Goal: Task Accomplishment & Management: Use online tool/utility

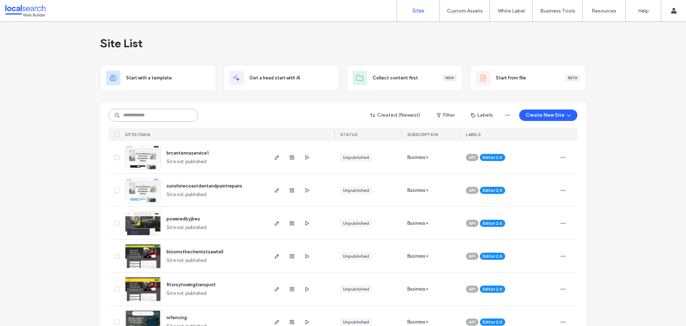
click at [159, 115] on input at bounding box center [153, 115] width 89 height 13
paste input "********"
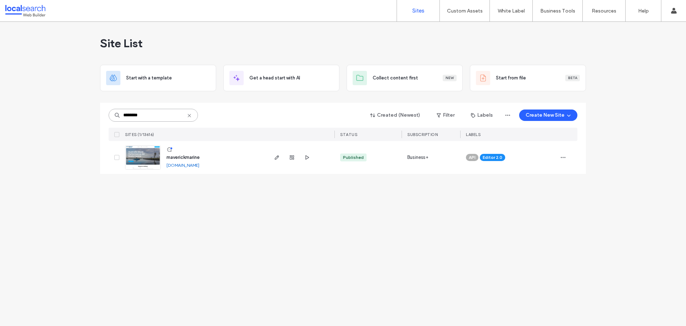
type input "********"
click at [185, 156] on span "maverickmarine" at bounding box center [183, 156] width 33 height 5
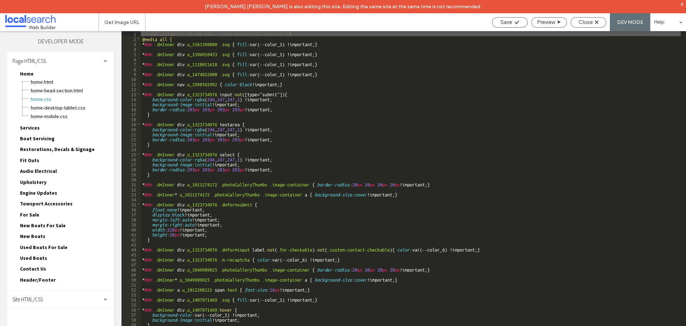
click at [53, 298] on div "Site HTML/CSS" at bounding box center [60, 299] width 107 height 18
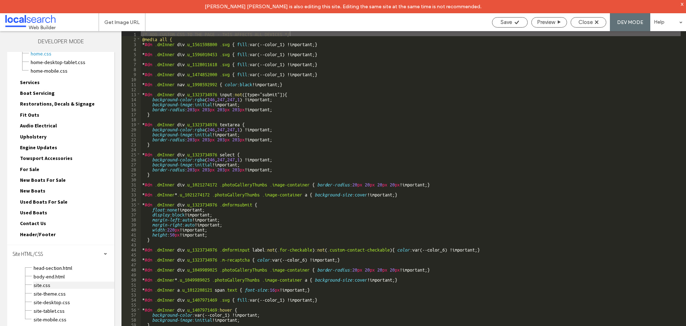
click at [55, 284] on span "site.css" at bounding box center [73, 284] width 81 height 7
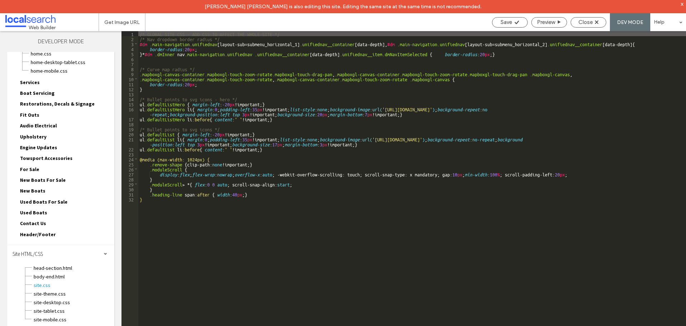
click at [149, 199] on div "/* GLOBAL SITE CSS - ADD CSS TO AFFECT THE WHOLE SITE */ /* Nav dropdown border…" at bounding box center [412, 190] width 548 height 318
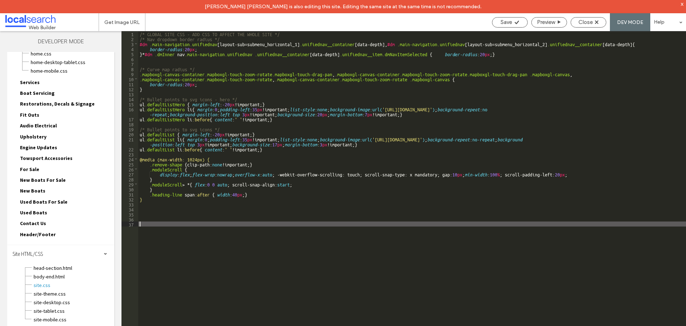
click at [152, 222] on div "/* GLOBAL SITE CSS - ADD CSS TO AFFECT THE WHOLE SITE */ /* Nav dropdown border…" at bounding box center [412, 190] width 548 height 318
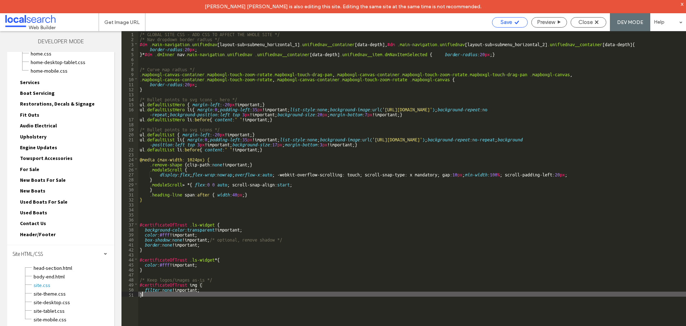
click at [510, 24] on span "Save" at bounding box center [506, 22] width 11 height 6
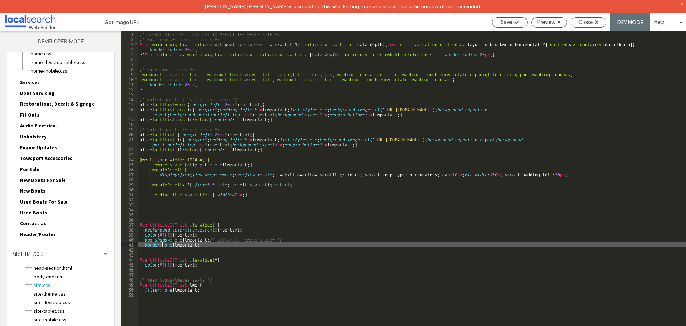
drag, startPoint x: 175, startPoint y: 244, endPoint x: 163, endPoint y: 244, distance: 11.4
click at [163, 244] on div "/* GLOBAL SITE CSS - ADD CSS TO AFFECT THE WHOLE SITE */ /* Nav dropdown border…" at bounding box center [412, 190] width 548 height 318
click at [172, 245] on div "/* GLOBAL SITE CSS - ADD CSS TO AFFECT THE WHOLE SITE */ /* Nav dropdown border…" at bounding box center [412, 185] width 548 height 308
drag, startPoint x: 174, startPoint y: 244, endPoint x: 166, endPoint y: 244, distance: 8.2
click at [166, 244] on div "/* GLOBAL SITE CSS - ADD CSS TO AFFECT THE WHOLE SITE */ /* Nav dropdown border…" at bounding box center [412, 190] width 548 height 318
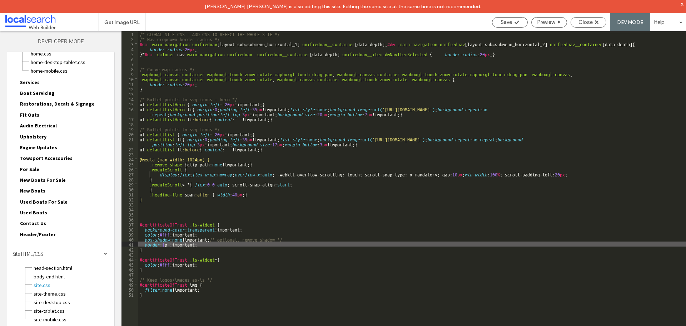
type textarea "**"
click at [504, 23] on span "Save" at bounding box center [506, 22] width 11 height 6
click at [186, 246] on div "/* GLOBAL SITE CSS - ADD CSS TO AFFECT THE WHOLE SITE */ /* Nav dropdown border…" at bounding box center [412, 190] width 548 height 318
drag, startPoint x: 213, startPoint y: 244, endPoint x: 144, endPoint y: 243, distance: 69.0
click at [144, 243] on div "/* GLOBAL SITE CSS - ADD CSS TO AFFECT THE WHOLE SITE */ /* Nav dropdown border…" at bounding box center [412, 190] width 548 height 318
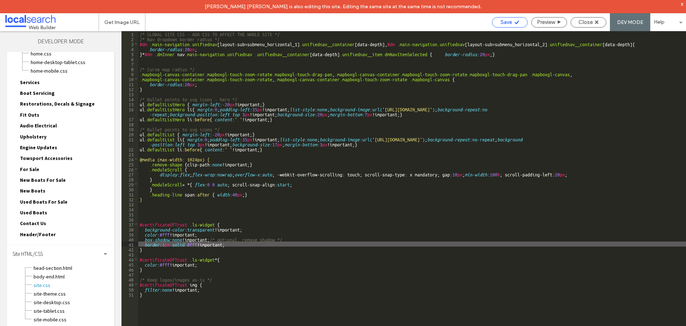
click at [507, 25] on div "Save" at bounding box center [510, 22] width 36 height 10
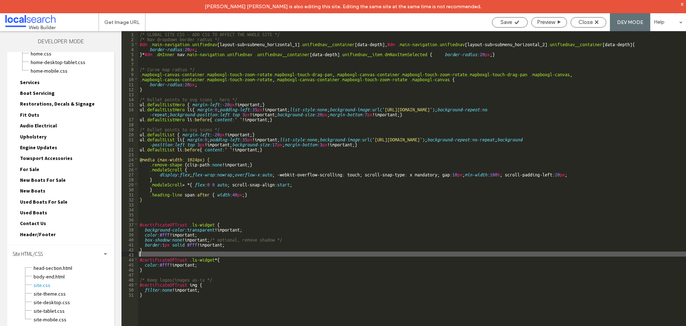
click at [159, 251] on div "/* GLOBAL SITE CSS - ADD CSS TO AFFECT THE WHOLE SITE */ /* Nav dropdown border…" at bounding box center [412, 190] width 548 height 318
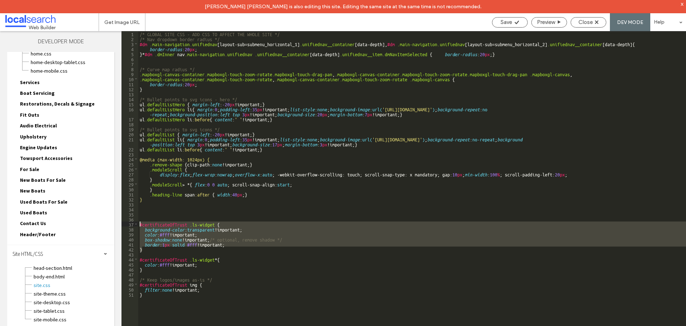
drag, startPoint x: 149, startPoint y: 249, endPoint x: 120, endPoint y: 224, distance: 38.1
click at [120, 224] on div "Layers Theme Pages Widgets Media Content Personalize Sell Online Blog App Store…" at bounding box center [343, 185] width 686 height 308
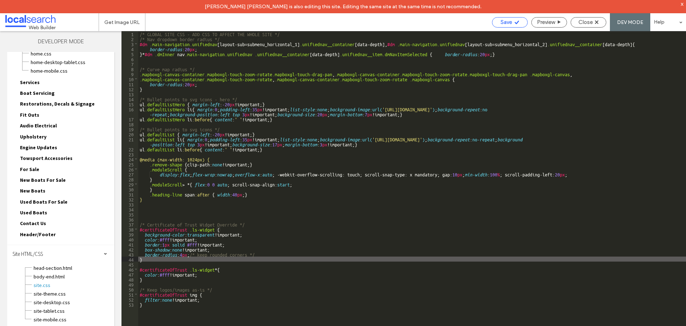
click at [508, 25] on span "Save" at bounding box center [506, 22] width 11 height 6
click at [586, 20] on span "Close" at bounding box center [586, 22] width 14 height 6
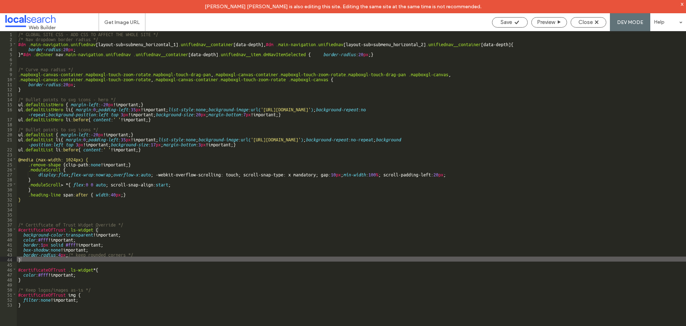
scroll to position [41, 0]
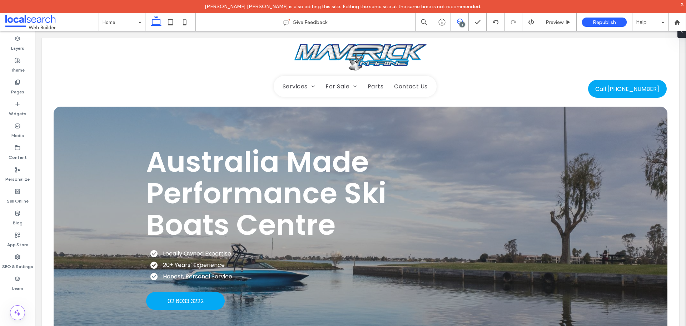
click at [462, 20] on use at bounding box center [460, 22] width 6 height 6
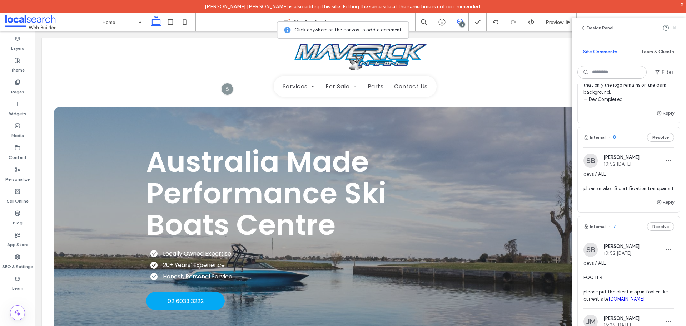
scroll to position [179, 0]
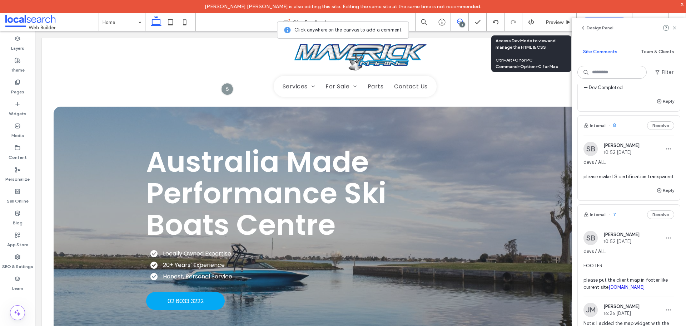
click at [533, 21] on use at bounding box center [531, 22] width 6 height 6
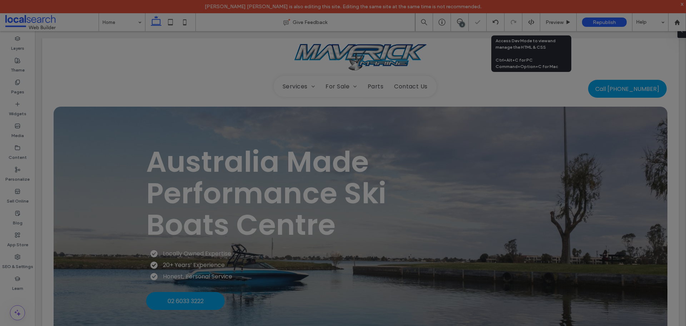
scroll to position [0, 0]
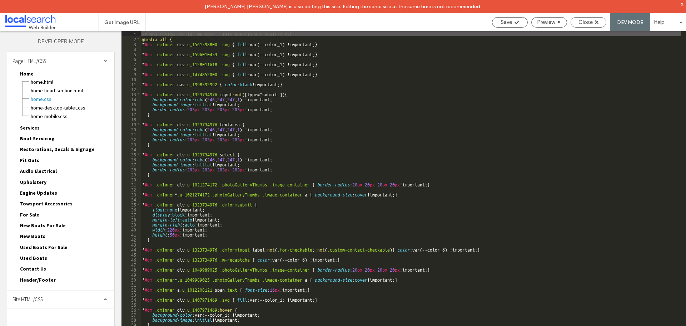
click at [60, 301] on div "Site HTML/CSS" at bounding box center [60, 299] width 107 height 18
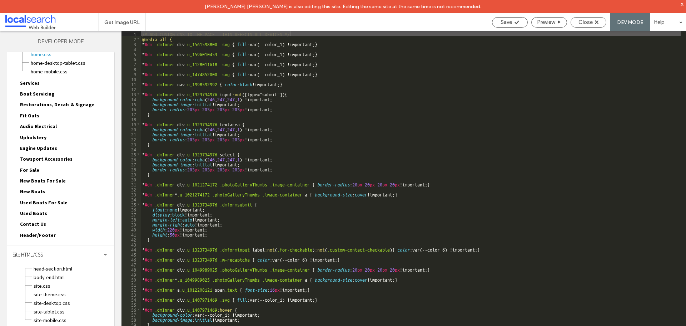
scroll to position [45, 0]
click at [50, 285] on span "site.css" at bounding box center [73, 284] width 81 height 7
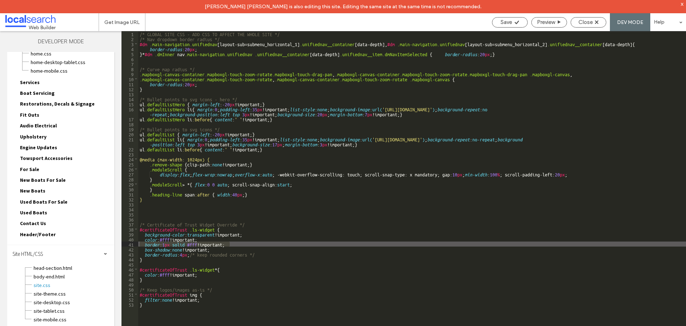
drag, startPoint x: 231, startPoint y: 244, endPoint x: 131, endPoint y: 242, distance: 100.1
click at [131, 242] on div "** 1 2 3 4 5 6 7 8 9 10 11 12 13 14 15 16 17 18 19 20 21 22 23 24 25 26 27 28 2…" at bounding box center [404, 185] width 565 height 308
drag, startPoint x: 228, startPoint y: 244, endPoint x: 237, endPoint y: 242, distance: 8.8
click at [229, 244] on div "/* GLOBAL SITE CSS - ADD CSS TO AFFECT THE WHOLE SITE */ /* Nav dropdown border…" at bounding box center [412, 185] width 548 height 308
drag, startPoint x: 232, startPoint y: 243, endPoint x: 136, endPoint y: 242, distance: 96.2
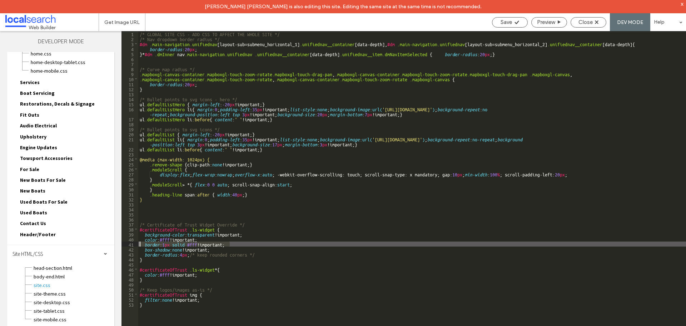
click at [136, 242] on div "** 1 2 3 4 5 6 7 8 9 10 11 12 13 14 15 16 17 18 19 20 21 22 23 24 25 26 27 28 2…" at bounding box center [404, 185] width 565 height 308
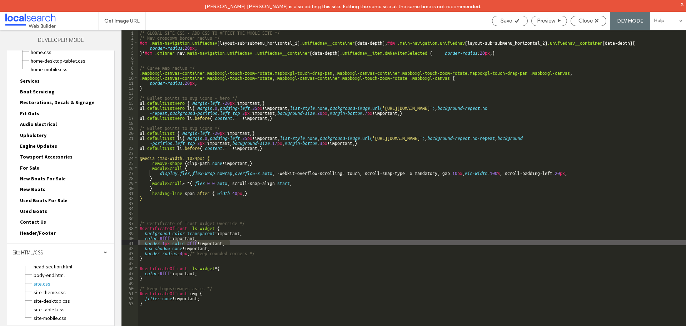
click at [240, 243] on div "/* GLOBAL SITE CSS - ADD CSS TO AFFECT THE WHOLE SITE */ /* Nav dropdown border…" at bounding box center [412, 184] width 548 height 308
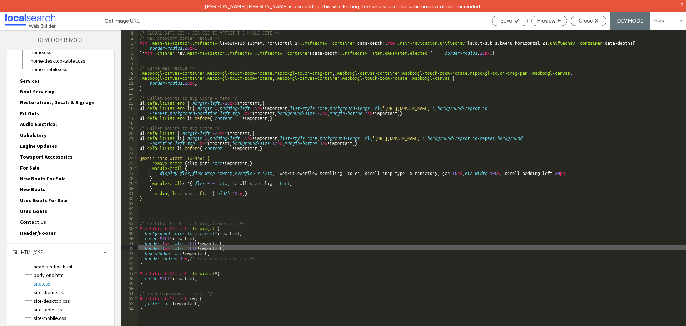
drag, startPoint x: 199, startPoint y: 245, endPoint x: 163, endPoint y: 246, distance: 36.1
click at [163, 246] on div "/* GLOBAL SITE CSS - ADD CSS TO AFFECT THE WHOLE SITE */ /* Nav dropdown border…" at bounding box center [412, 189] width 548 height 318
type textarea "**"
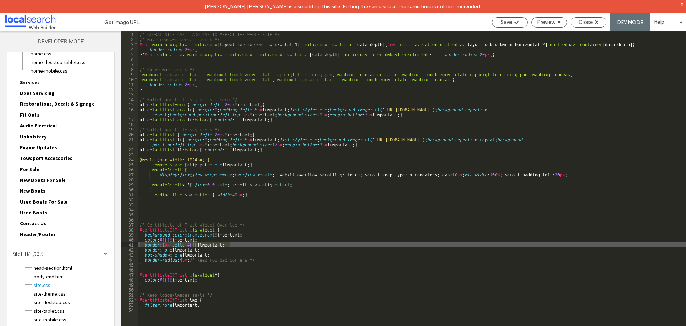
drag, startPoint x: 242, startPoint y: 244, endPoint x: 133, endPoint y: 242, distance: 109.0
click at [133, 242] on div "** 1 2 3 4 5 6 7 8 9 10 11 12 13 14 15 16 17 18 19 20 21 22 23 24 25 26 27 28 2…" at bounding box center [404, 185] width 565 height 308
click at [513, 23] on div "Save" at bounding box center [510, 22] width 35 height 6
click at [245, 242] on div "/* GLOBAL SITE CSS - ADD CSS TO AFFECT THE WHOLE SITE */ /* Nav dropdown border…" at bounding box center [412, 185] width 548 height 308
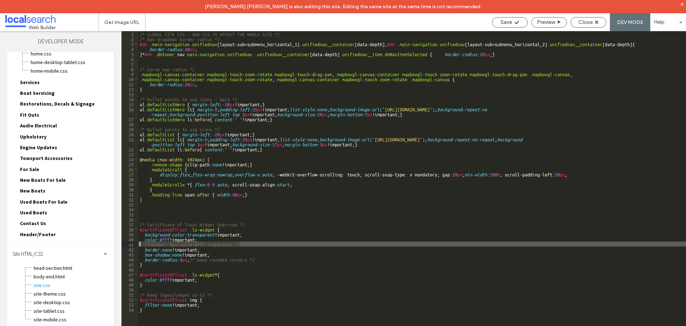
drag, startPoint x: 246, startPoint y: 243, endPoint x: 137, endPoint y: 243, distance: 109.7
click at [137, 243] on div "** 1 2 3 4 5 6 7 8 9 10 11 12 13 14 15 16 17 18 19 20 21 22 23 24 25 26 27 28 2…" at bounding box center [404, 185] width 565 height 308
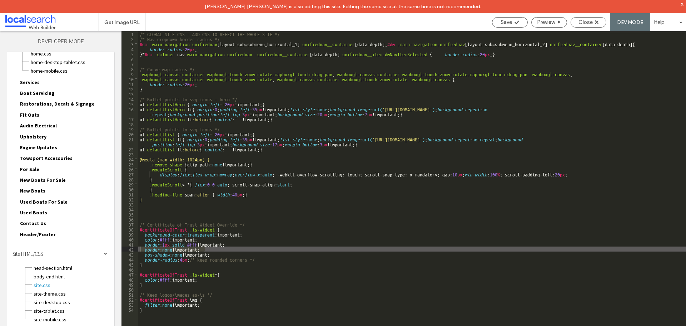
drag, startPoint x: 209, startPoint y: 249, endPoint x: 118, endPoint y: 247, distance: 91.2
click at [118, 247] on div "Layers Theme Pages Widgets Media Content Personalize Sell Online Blog App Store…" at bounding box center [343, 185] width 686 height 308
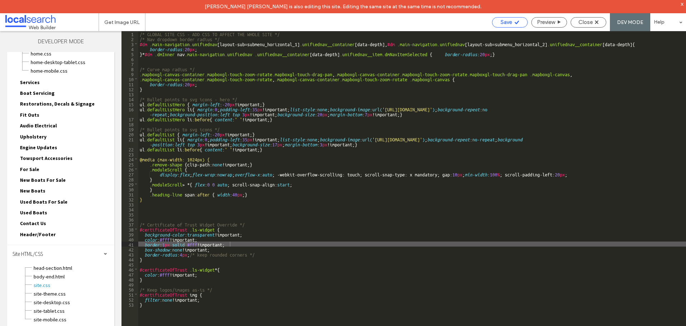
click at [504, 21] on span "Save" at bounding box center [506, 22] width 11 height 6
